Goal: Information Seeking & Learning: Find contact information

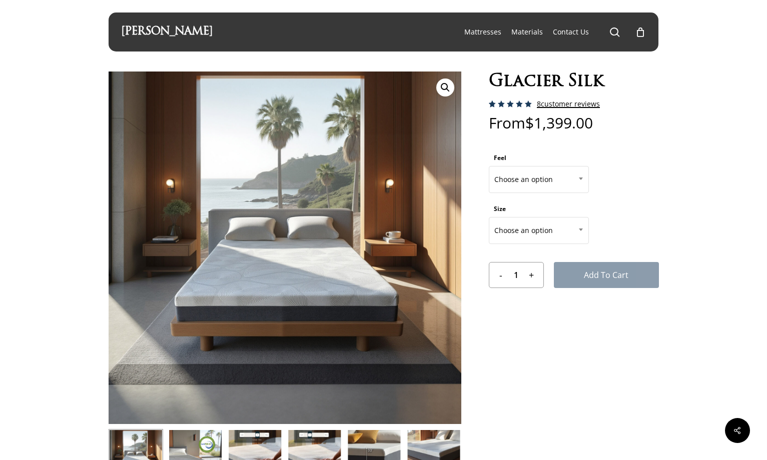
click at [546, 103] on link "8 customer reviews" at bounding box center [568, 104] width 63 height 8
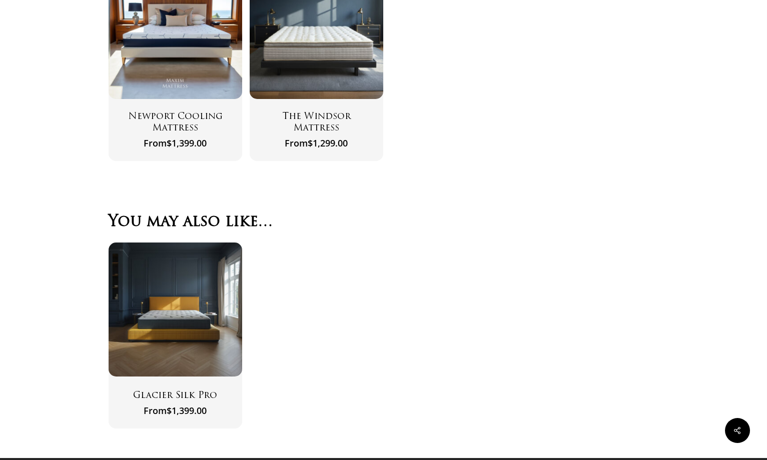
scroll to position [3013, 0]
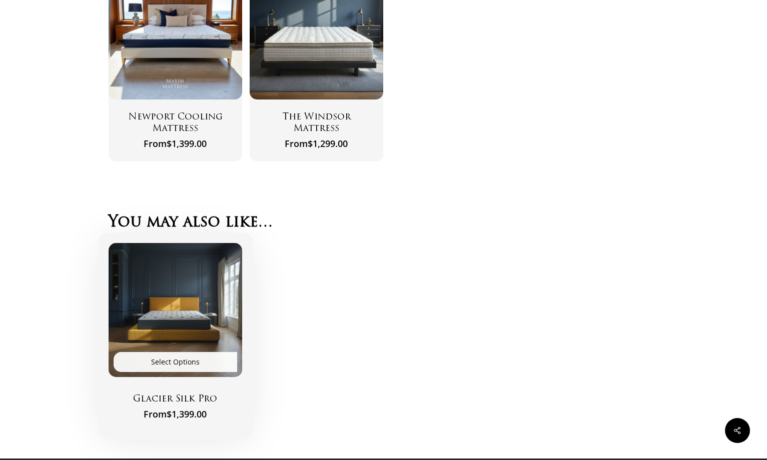
click at [205, 301] on img "Glacier Silk Pro" at bounding box center [176, 310] width 134 height 134
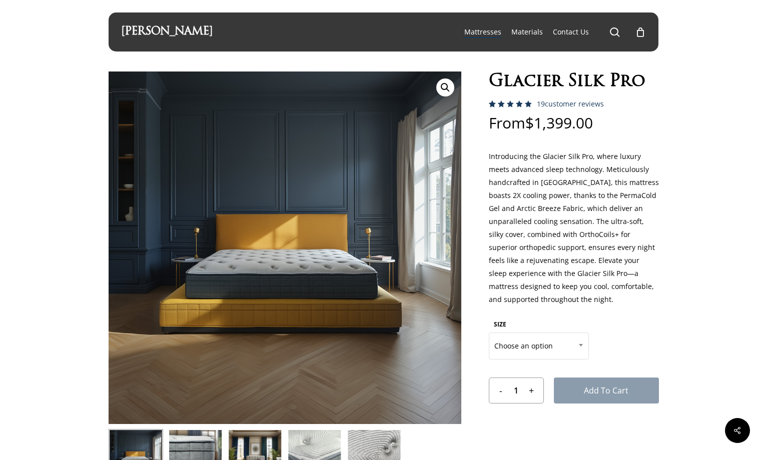
scroll to position [2, 0]
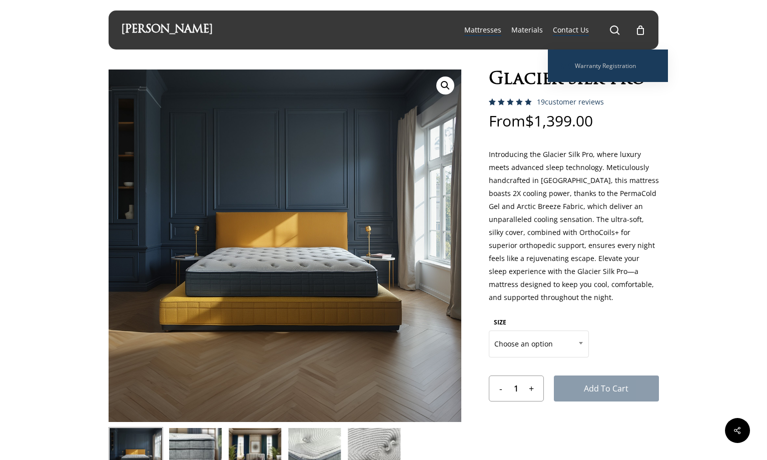
click at [570, 34] on span "Contact Us" at bounding box center [571, 30] width 36 height 10
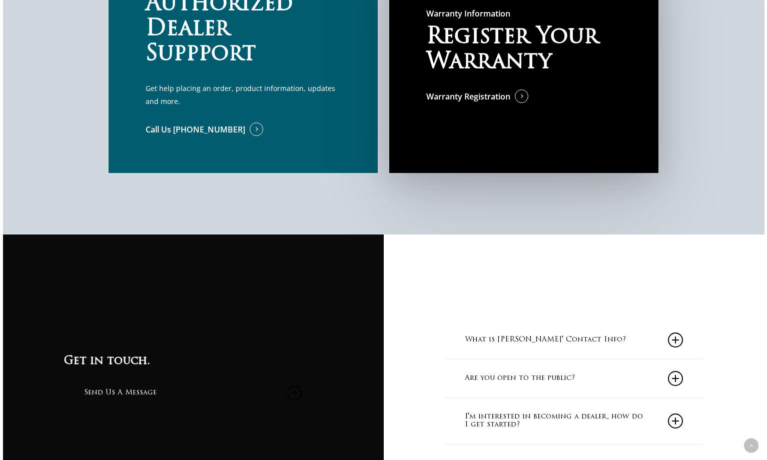
scroll to position [938, 0]
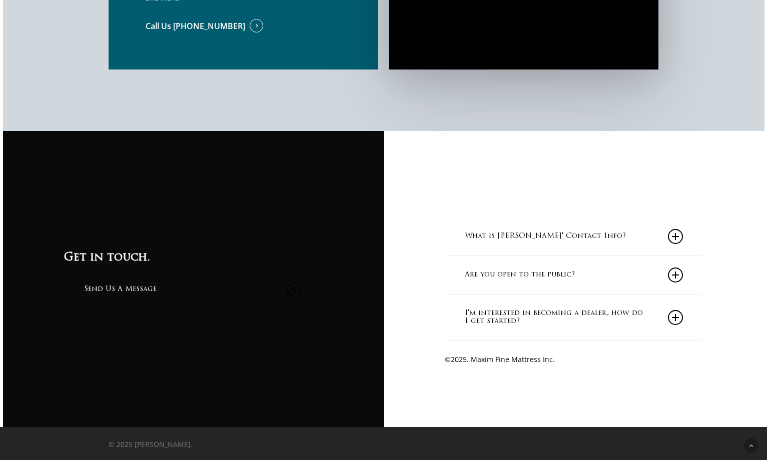
click at [581, 282] on link "Are you open to the public?" at bounding box center [574, 275] width 218 height 38
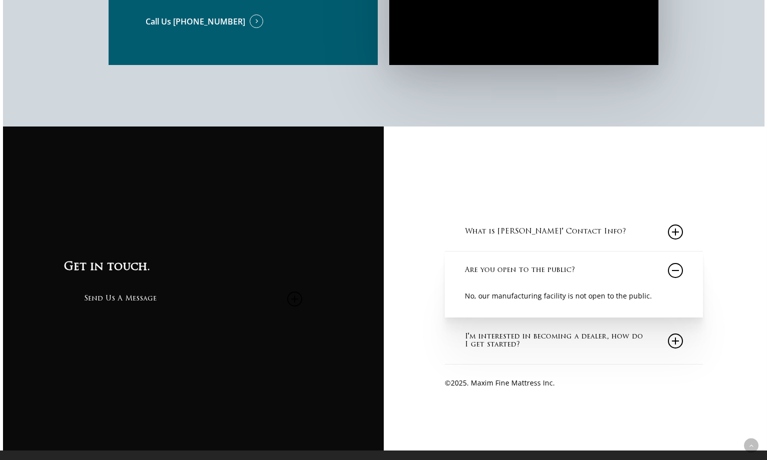
click at [582, 340] on link "I'm interested in becoming a dealer, how do I get started?" at bounding box center [574, 341] width 218 height 46
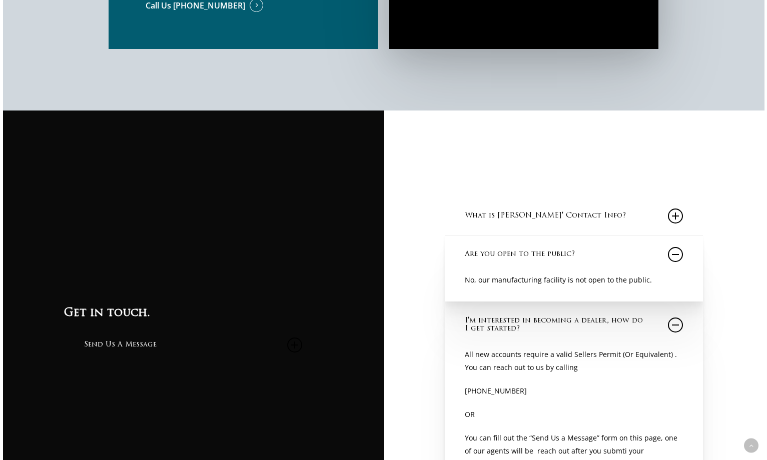
scroll to position [958, 0]
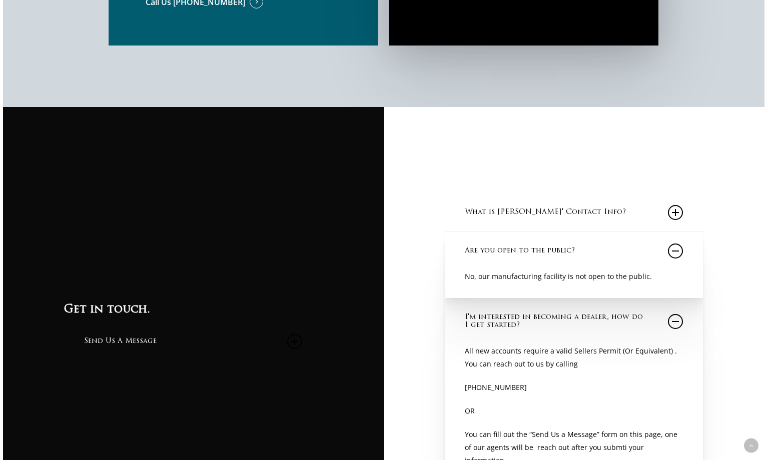
click at [579, 214] on link "What is [PERSON_NAME]' Contact Info?" at bounding box center [574, 213] width 218 height 38
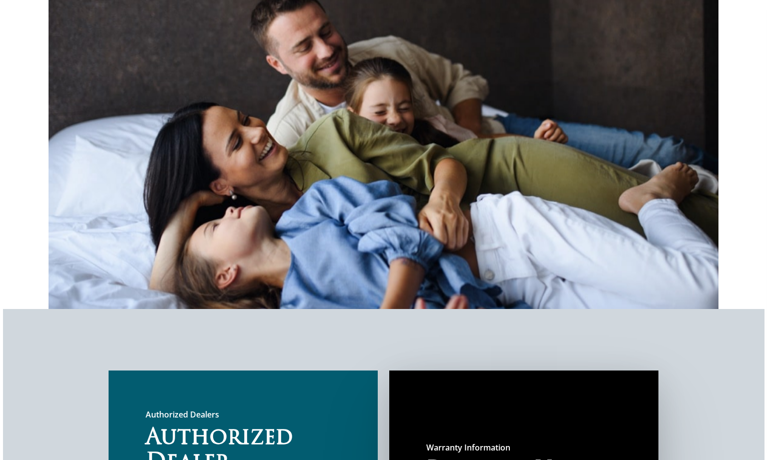
scroll to position [0, 0]
